Goal: Find specific page/section: Find specific page/section

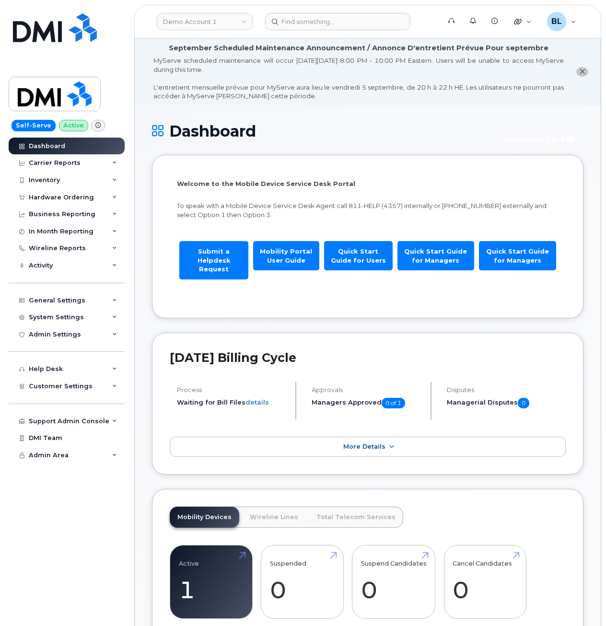
click at [536, 184] on p "Welcome to the Mobile Device Service Desk Portal" at bounding box center [368, 183] width 382 height 9
click at [468, 129] on h1 "Dashboard" at bounding box center [322, 131] width 340 height 17
click at [328, 29] on input at bounding box center [337, 21] width 145 height 17
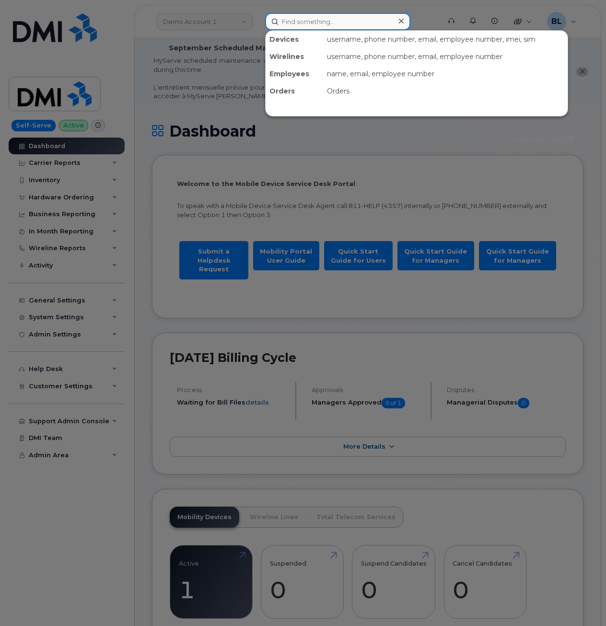
paste input "208-280-0725"
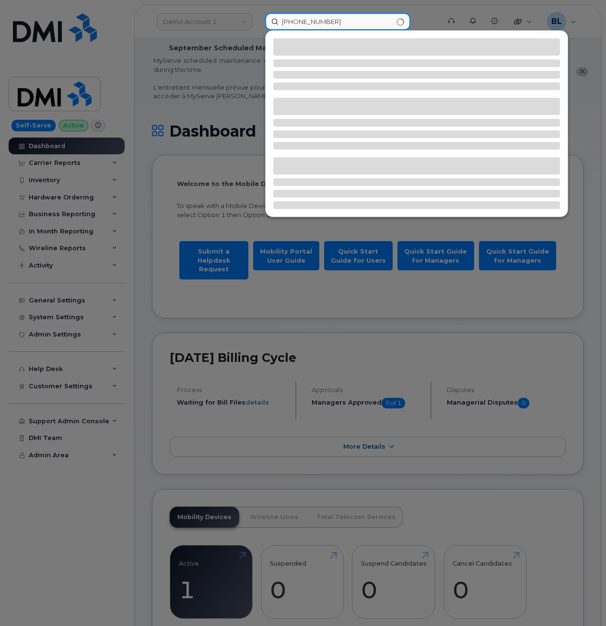
type input "208-280-0725"
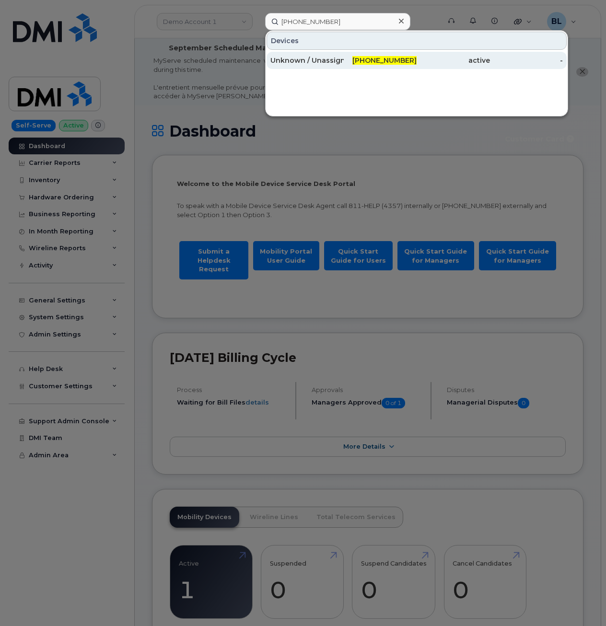
click at [438, 60] on div "active" at bounding box center [453, 61] width 73 height 10
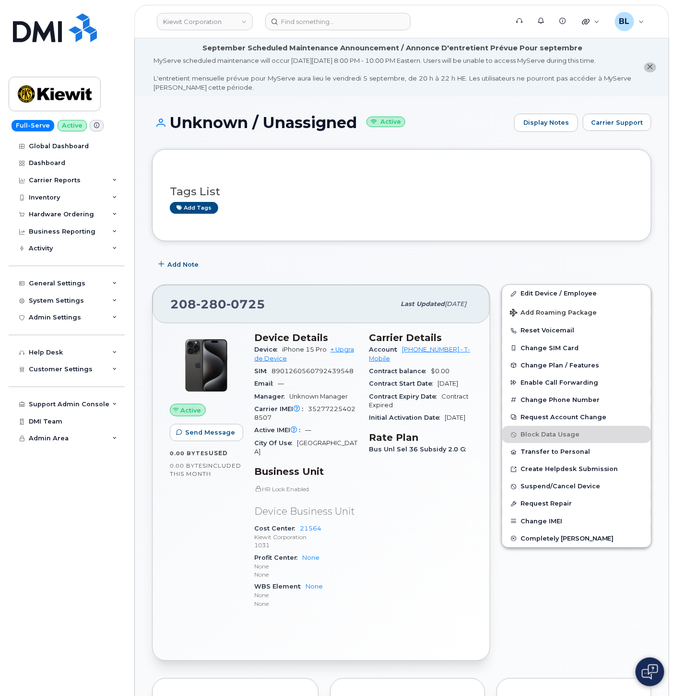
click at [630, 34] on header "Kiewit Corporation Support Alerts Knowledge Base Quicklinks Suspend / Cancel De…" at bounding box center [401, 22] width 535 height 34
click at [339, 32] on header "Kiewit Corporation Support Alerts Knowledge Base Quicklinks Suspend / Cancel De…" at bounding box center [401, 22] width 535 height 34
click at [343, 23] on input at bounding box center [337, 21] width 145 height 17
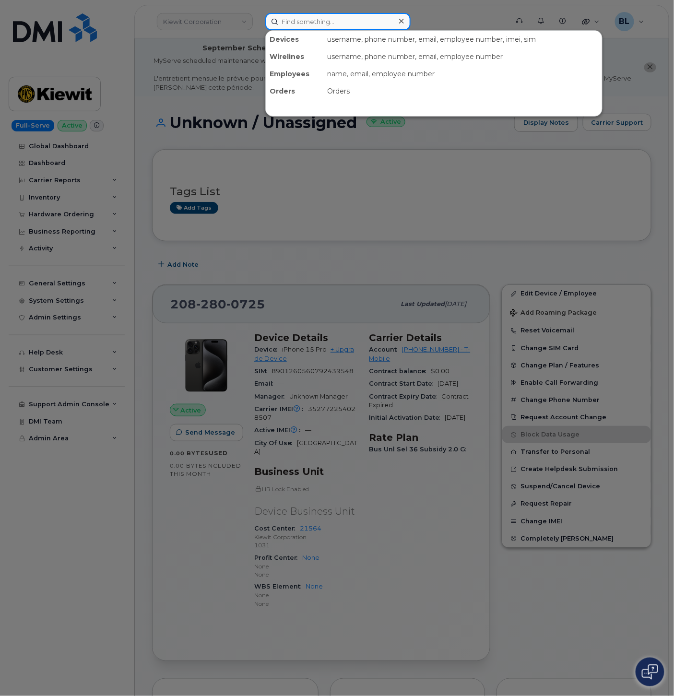
paste input "2019572318"
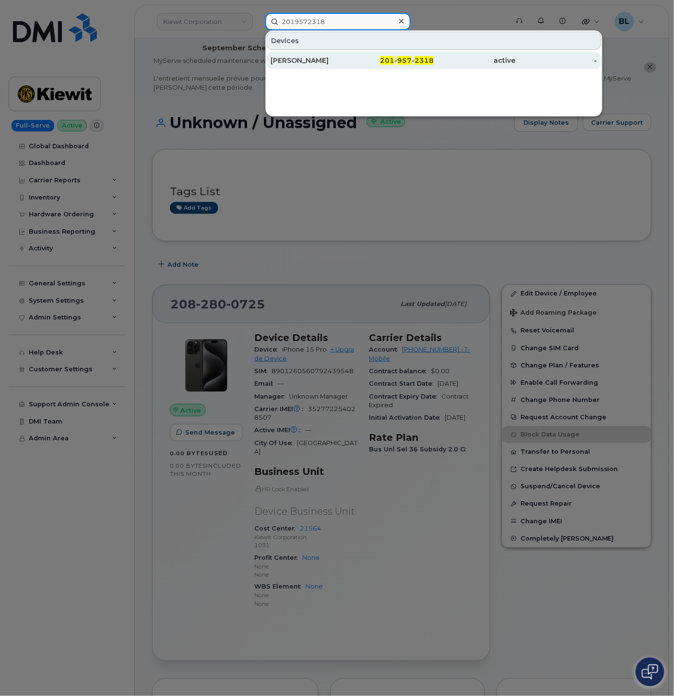
type input "2019572318"
click at [450, 62] on div "active" at bounding box center [475, 61] width 82 height 10
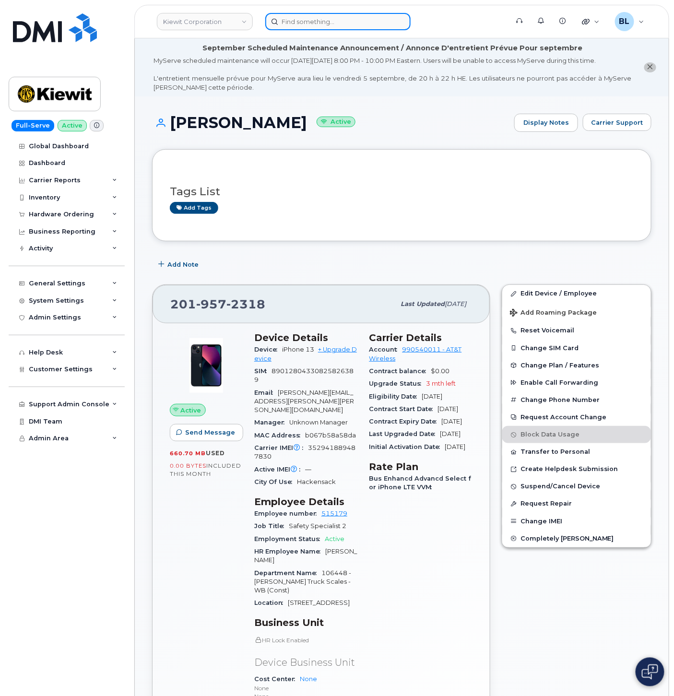
click at [363, 24] on input at bounding box center [337, 21] width 145 height 17
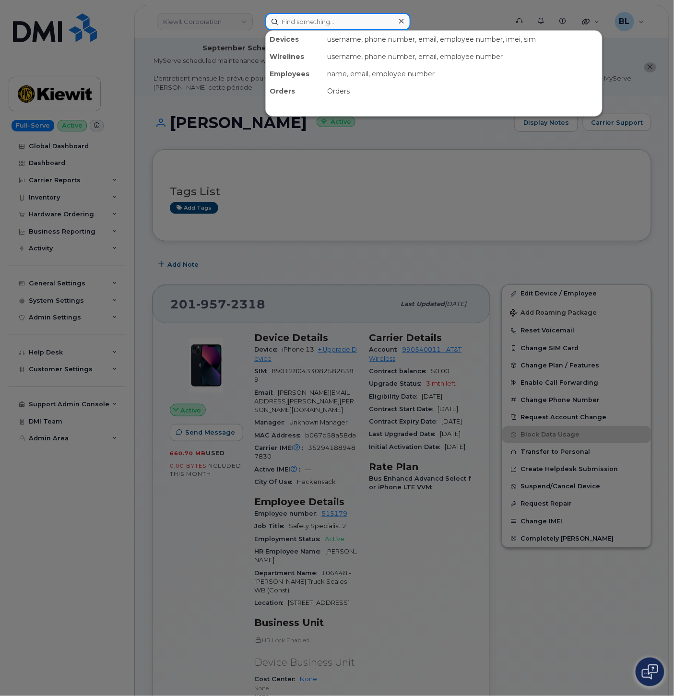
paste input "2295824257"
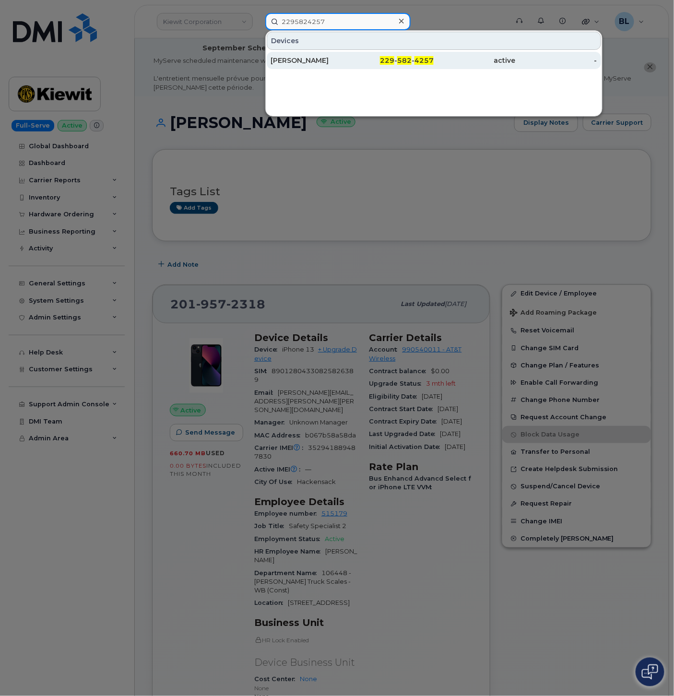
type input "2295824257"
